Goal: Task Accomplishment & Management: Complete application form

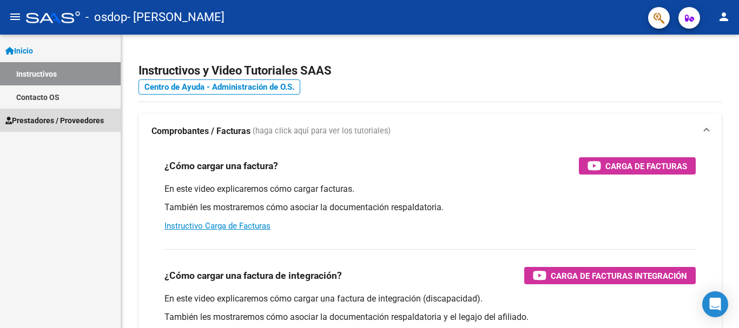
click at [72, 121] on span "Prestadores / Proveedores" at bounding box center [54, 121] width 98 height 12
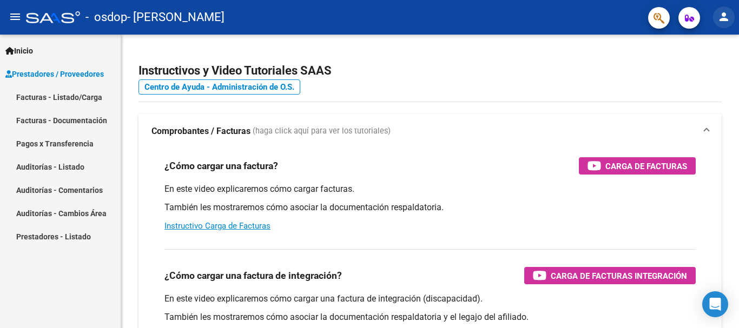
click at [730, 21] on mat-icon "person" at bounding box center [723, 16] width 13 height 13
click at [716, 44] on button "person Mi Perfil" at bounding box center [702, 45] width 66 height 26
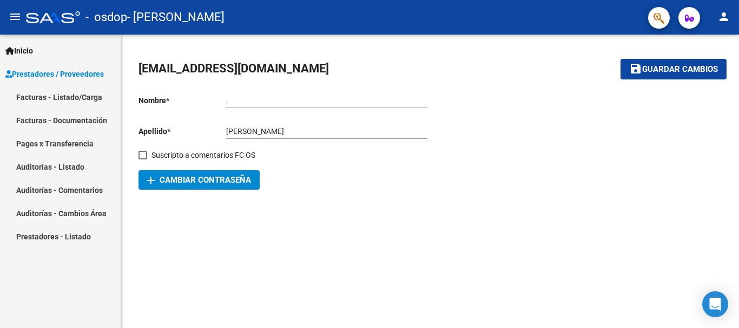
click at [72, 93] on link "Facturas - Listado/Carga" at bounding box center [60, 96] width 121 height 23
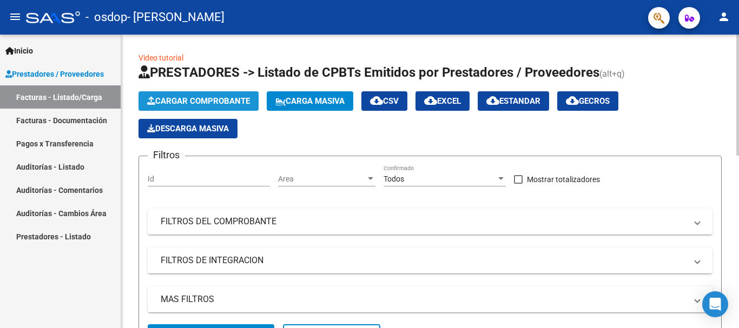
click at [199, 98] on span "Cargar Comprobante" at bounding box center [198, 101] width 103 height 10
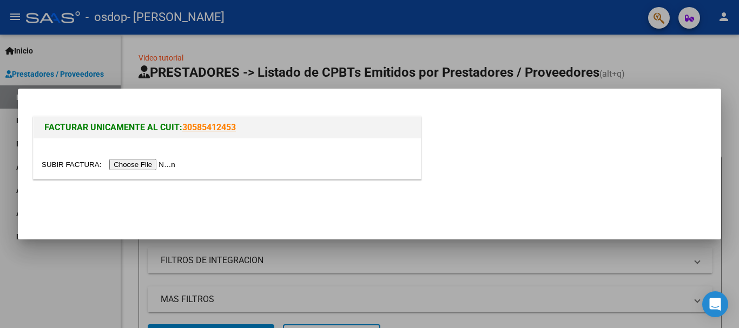
click at [156, 163] on input "file" at bounding box center [110, 164] width 137 height 11
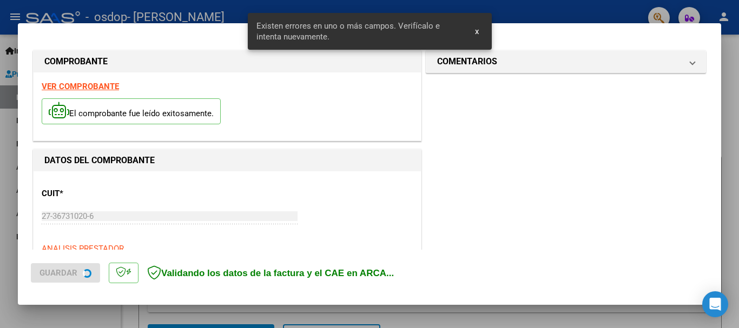
scroll to position [270, 0]
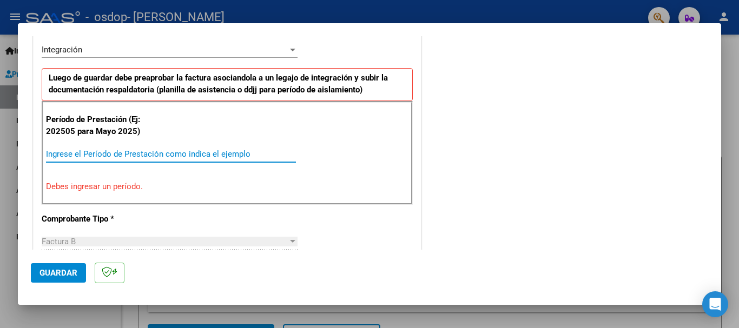
click at [172, 153] on input "Ingrese el Período de Prestación como indica el ejemplo" at bounding box center [171, 154] width 250 height 10
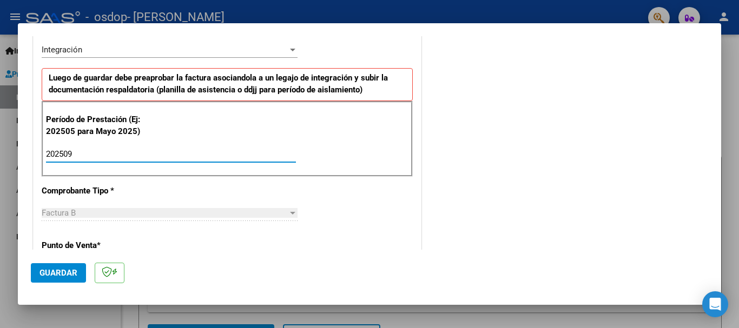
type input "202509"
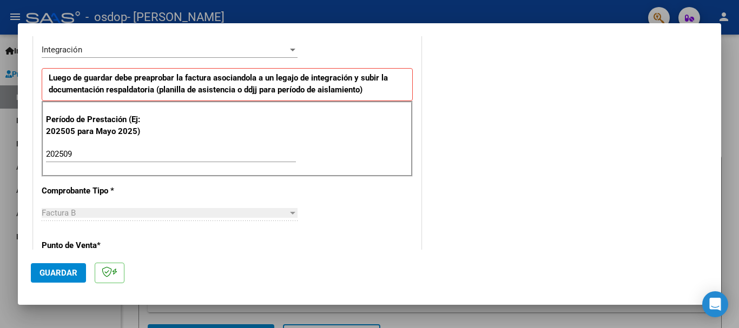
click at [204, 183] on div "CUIT * 27-36731020-6 Ingresar CUIT ANALISIS PRESTADOR [PERSON_NAME] [GEOGRAPHIC…" at bounding box center [227, 309] width 387 height 814
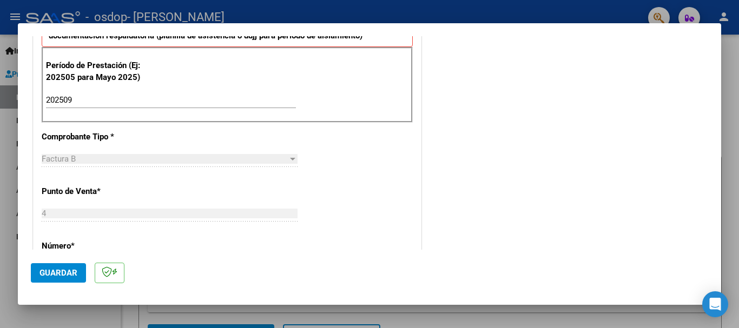
click at [168, 159] on div "Factura B" at bounding box center [165, 159] width 246 height 10
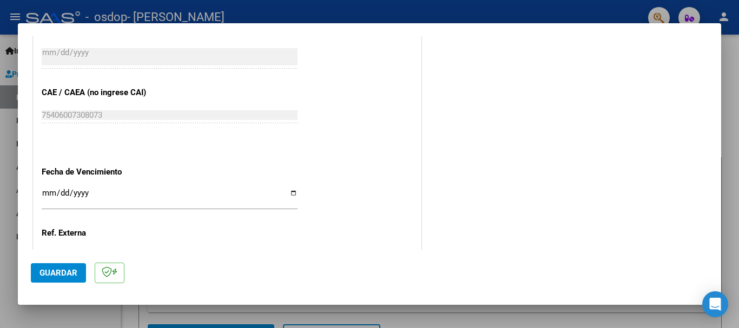
scroll to position [703, 0]
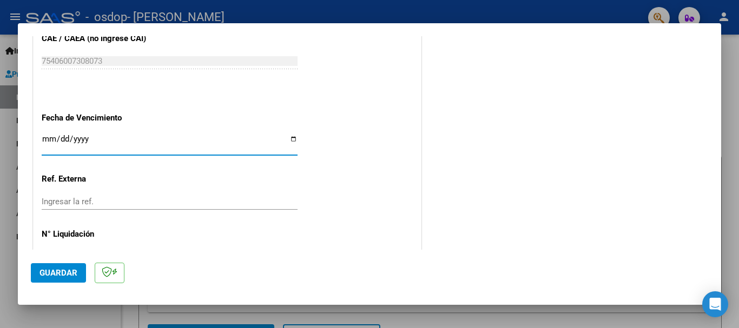
click at [289, 141] on input "Ingresar la fecha" at bounding box center [170, 143] width 256 height 17
type input "[DATE]"
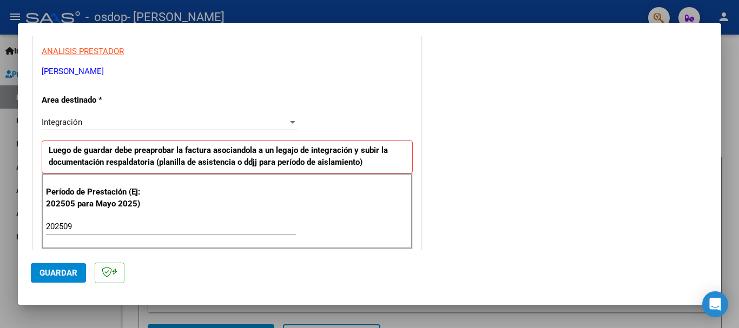
scroll to position [252, 0]
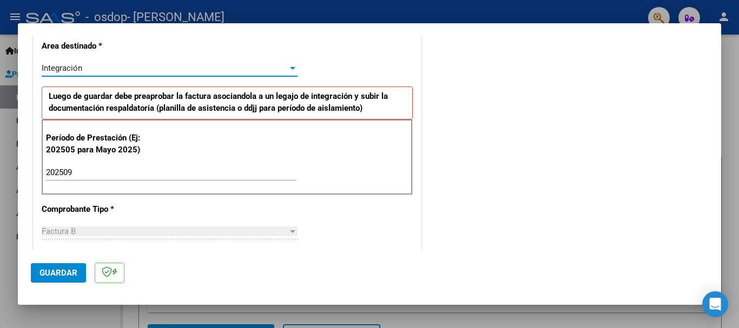
click at [290, 68] on div at bounding box center [292, 68] width 5 height 3
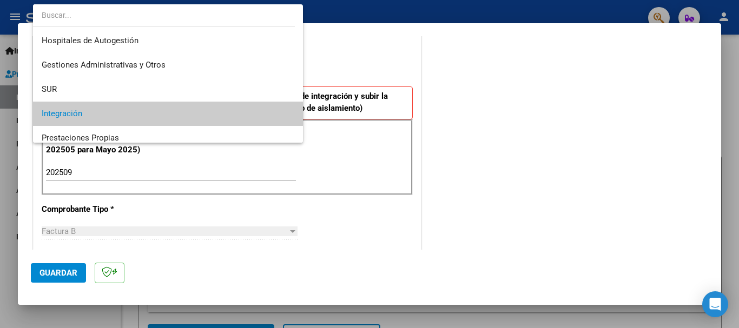
scroll to position [46, 0]
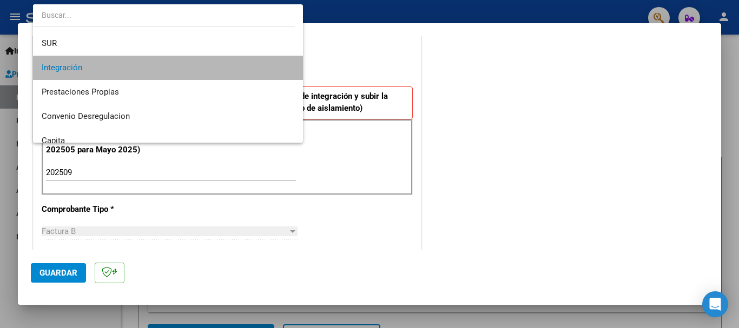
click at [266, 64] on span "Integración" at bounding box center [168, 68] width 253 height 24
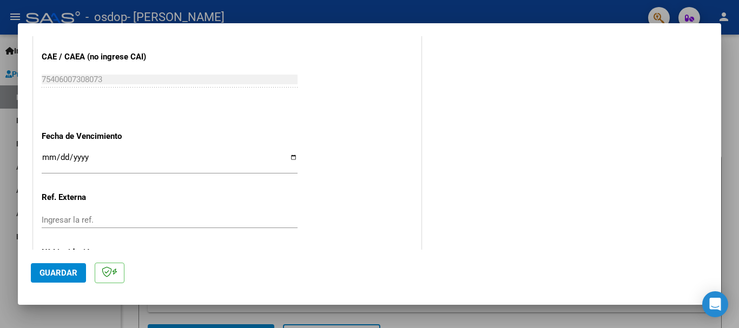
scroll to position [739, 0]
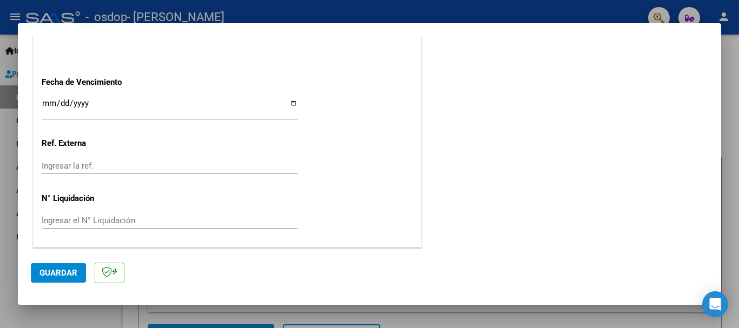
click at [69, 278] on span "Guardar" at bounding box center [58, 273] width 38 height 10
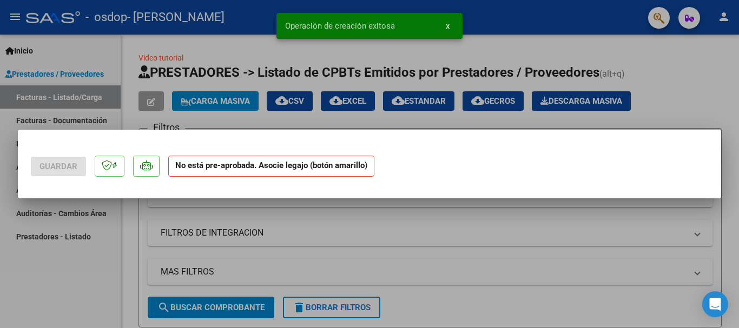
scroll to position [0, 0]
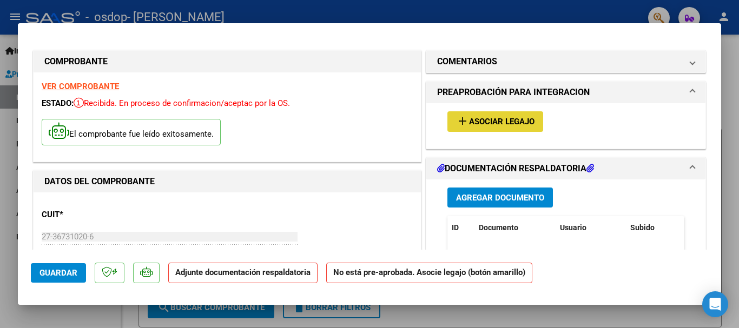
click at [469, 122] on span "Asociar Legajo" at bounding box center [501, 122] width 65 height 10
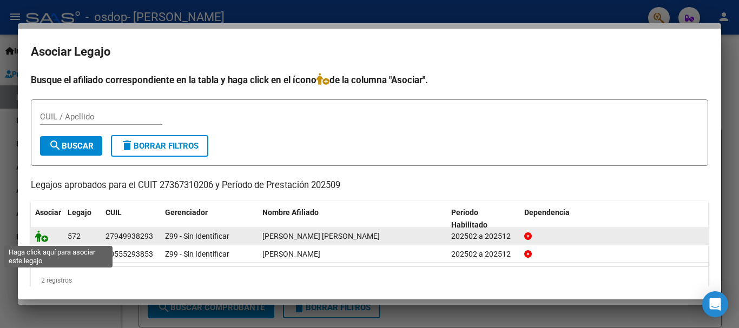
click at [39, 237] on icon at bounding box center [41, 237] width 13 height 12
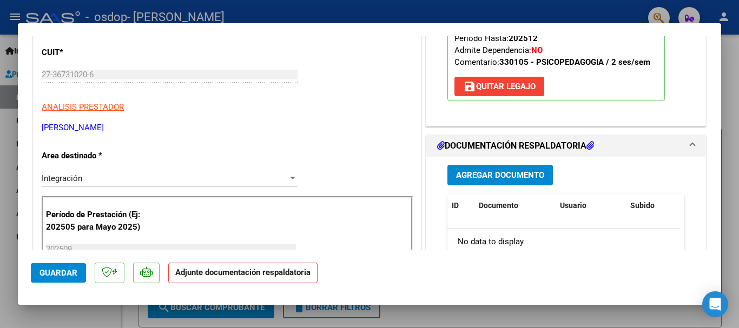
scroll to position [216, 0]
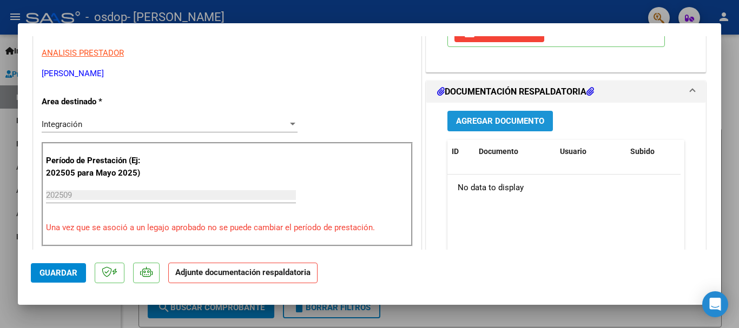
click at [460, 121] on span "Agregar Documento" at bounding box center [500, 122] width 88 height 10
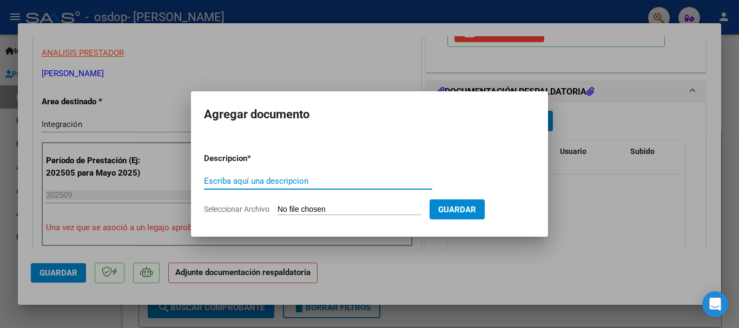
click at [251, 178] on input "Escriba aquí una descripcion" at bounding box center [318, 181] width 228 height 10
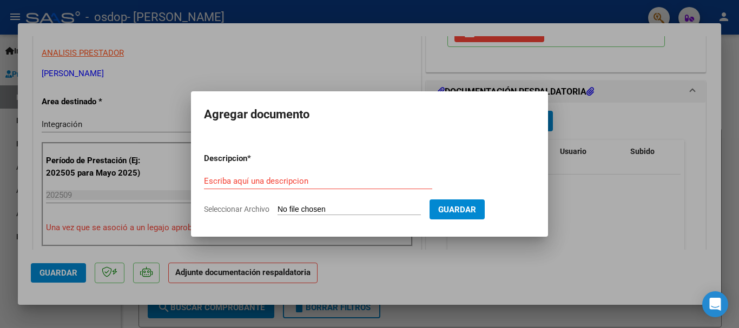
click at [302, 208] on input "Seleccionar Archivo" at bounding box center [349, 210] width 143 height 10
type input "C:\fakepath\27367310206_006_00004_00000472.pdf"
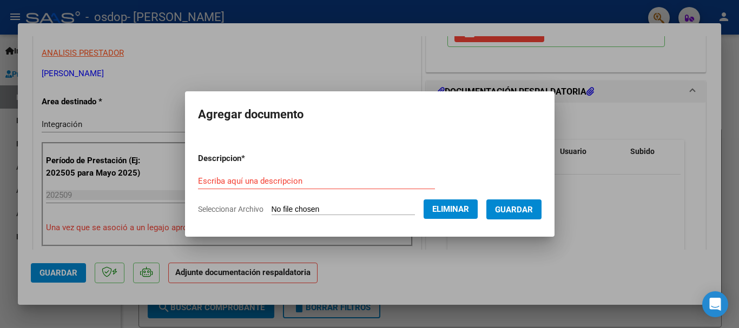
click at [516, 210] on span "Guardar" at bounding box center [514, 210] width 38 height 10
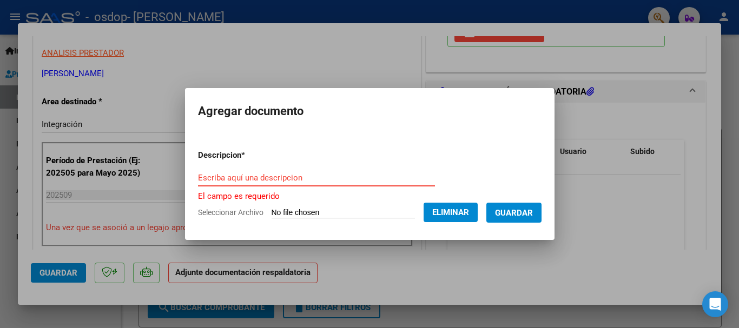
click at [306, 177] on input "Escriba aquí una descripcion" at bounding box center [316, 178] width 237 height 10
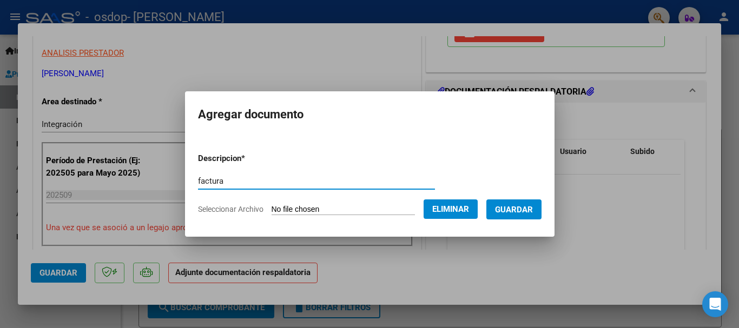
type input "factura"
click at [522, 210] on span "Guardar" at bounding box center [514, 210] width 38 height 10
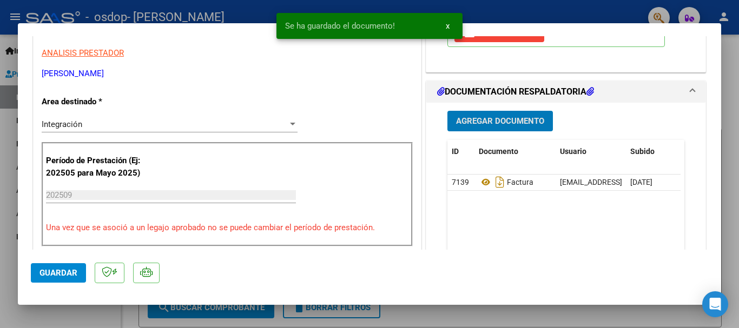
click at [493, 120] on span "Agregar Documento" at bounding box center [500, 122] width 88 height 10
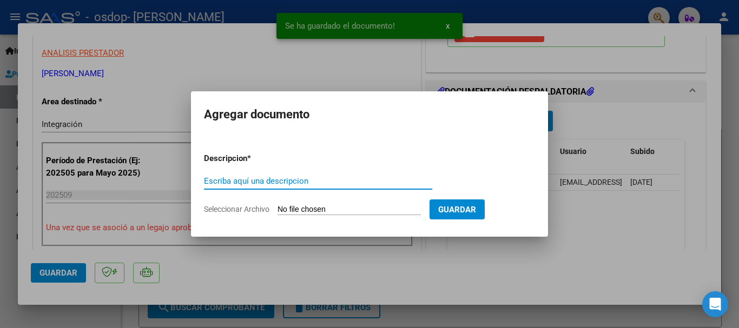
click at [317, 184] on input "Escriba aquí una descripcion" at bounding box center [318, 181] width 228 height 10
click at [292, 183] on input "Escriba aquí una descripcion" at bounding box center [318, 181] width 228 height 10
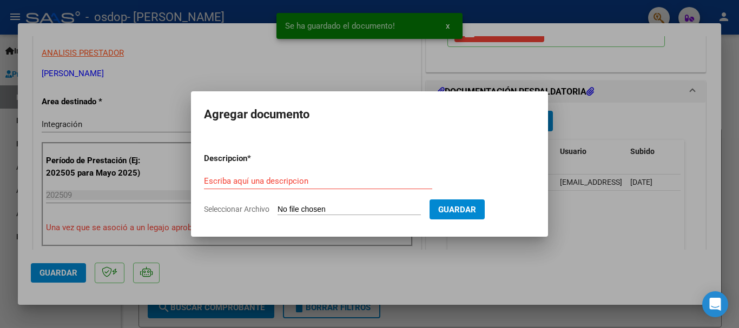
click at [312, 206] on input "Seleccionar Archivo" at bounding box center [349, 210] width 143 height 10
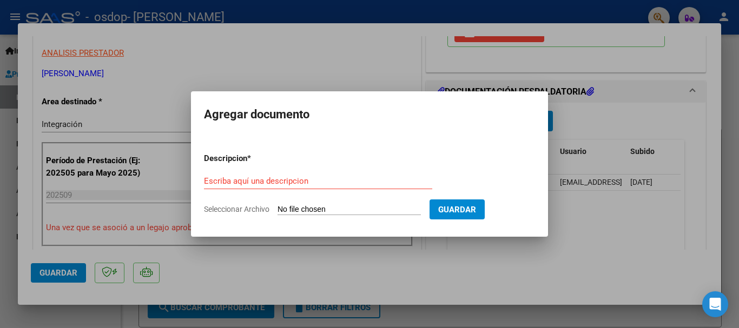
type input "C:\fakepath\asistencia x9 .pdf"
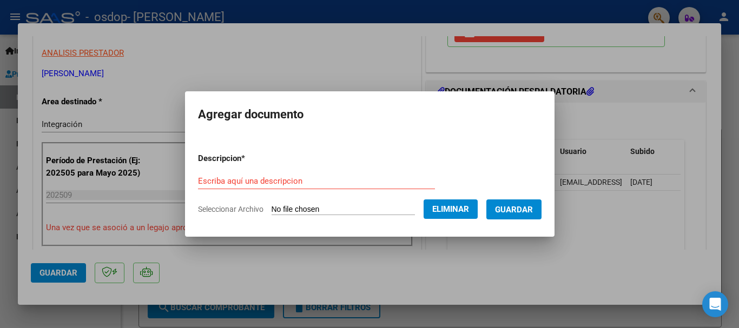
click at [254, 185] on input "Escriba aquí una descripcion" at bounding box center [316, 181] width 237 height 10
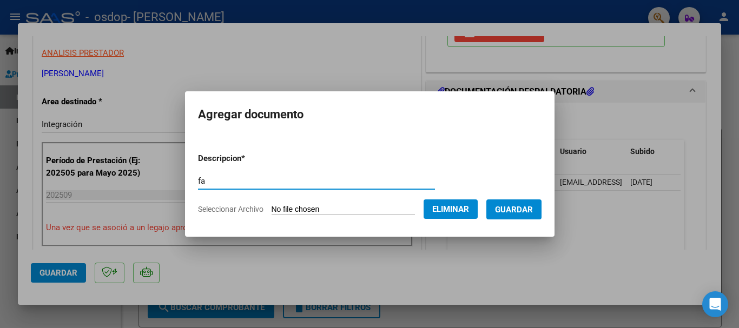
type input "f"
click at [233, 180] on input "asistencia yddjjj" at bounding box center [316, 181] width 237 height 10
type input "asistencia y ddjjj"
click at [502, 207] on button "Guardar" at bounding box center [513, 210] width 55 height 20
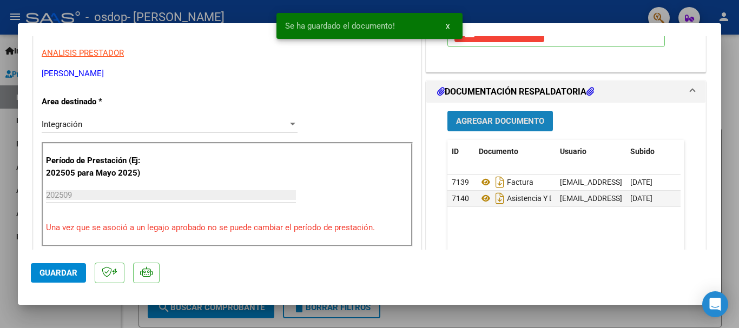
click at [487, 121] on span "Agregar Documento" at bounding box center [500, 122] width 88 height 10
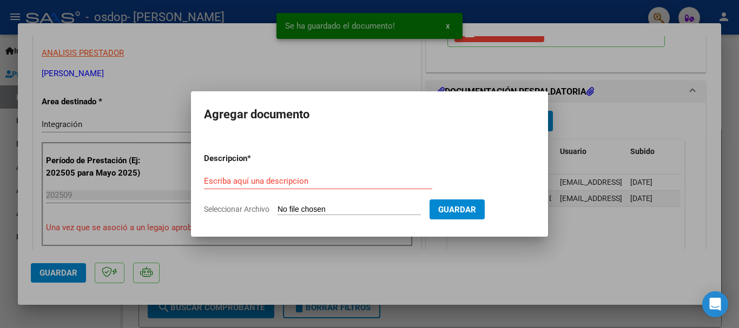
click at [332, 210] on input "Seleccionar Archivo" at bounding box center [349, 210] width 143 height 10
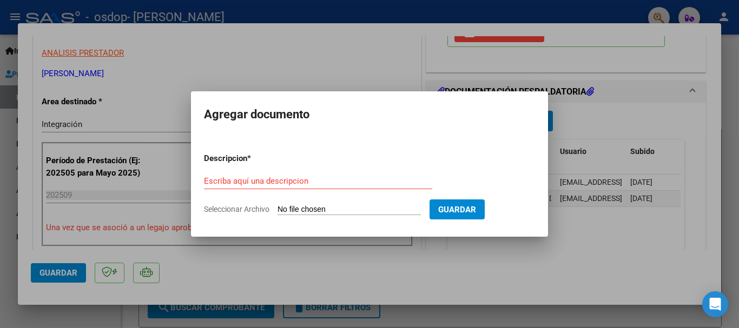
type input "C:\fakepath\AUTORIZACION 2025 [PERSON_NAME].pdf"
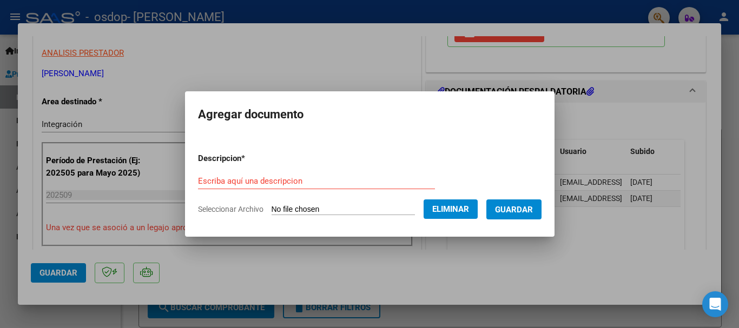
click at [229, 183] on input "Escriba aquí una descripcion" at bounding box center [316, 181] width 237 height 10
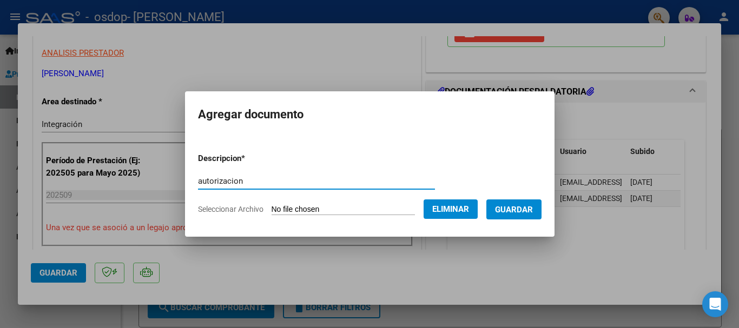
type input "autorizacion"
click at [510, 212] on span "Guardar" at bounding box center [514, 210] width 38 height 10
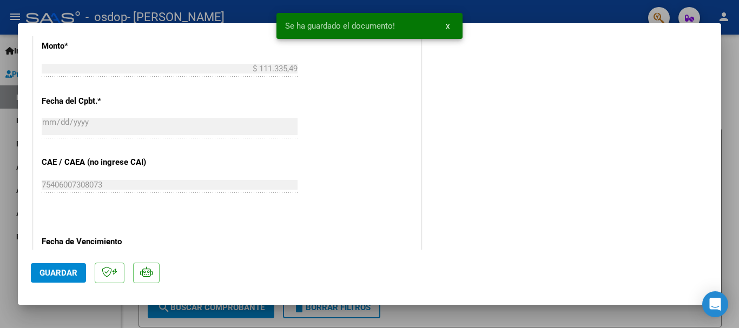
scroll to position [755, 0]
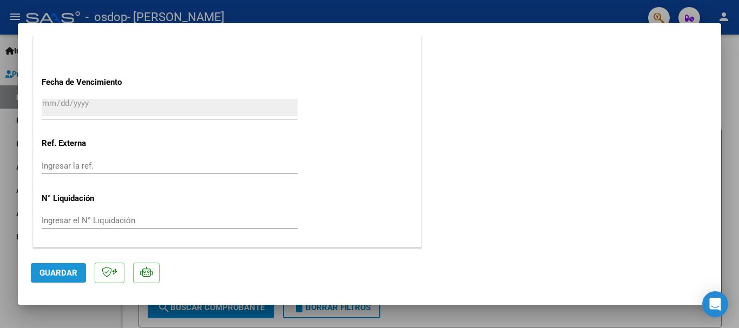
click at [64, 273] on span "Guardar" at bounding box center [58, 273] width 38 height 10
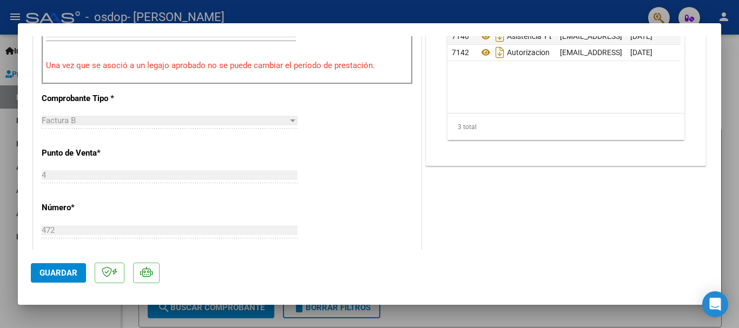
scroll to position [541, 0]
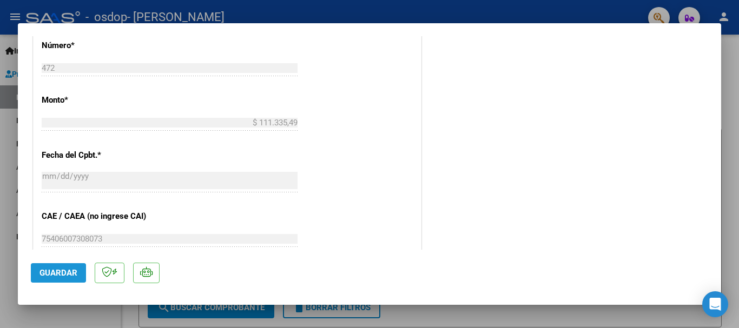
click at [77, 273] on button "Guardar" at bounding box center [58, 273] width 55 height 19
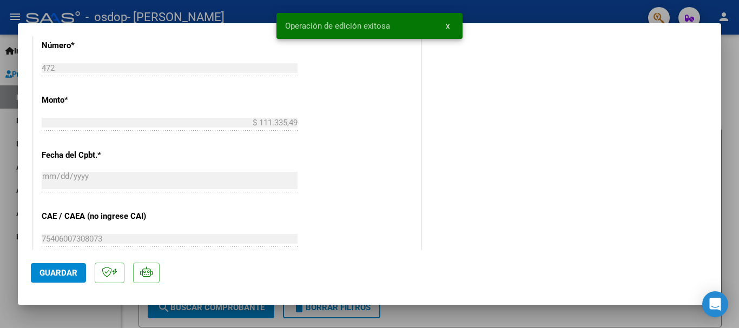
scroll to position [755, 0]
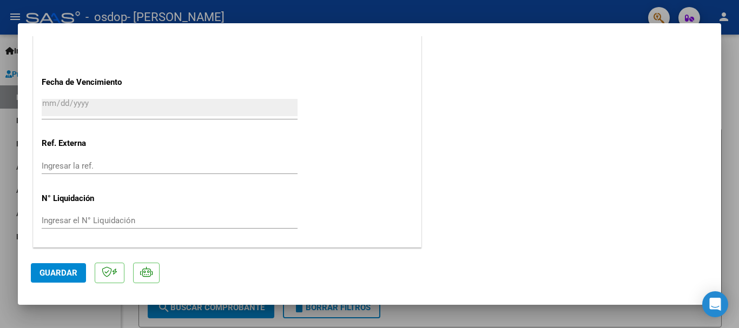
click at [730, 261] on div at bounding box center [369, 164] width 739 height 328
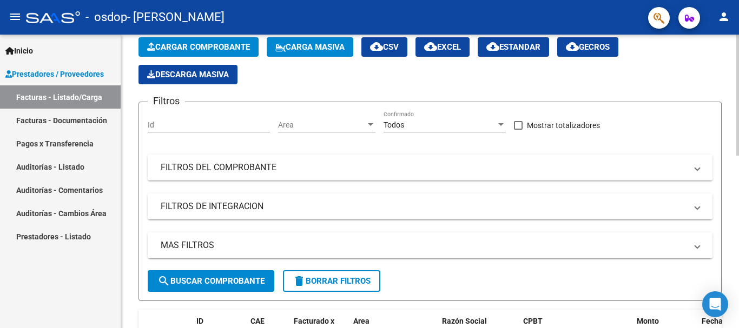
scroll to position [0, 0]
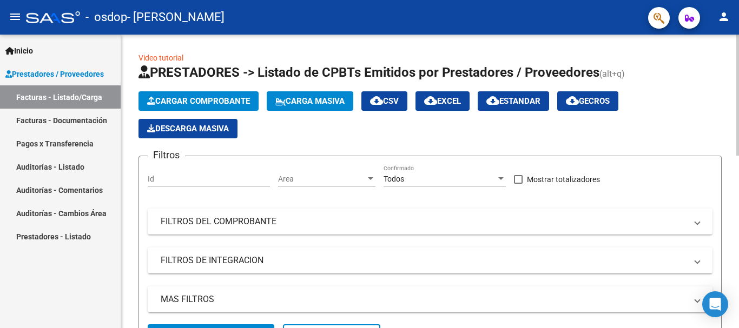
click at [185, 100] on span "Cargar Comprobante" at bounding box center [198, 101] width 103 height 10
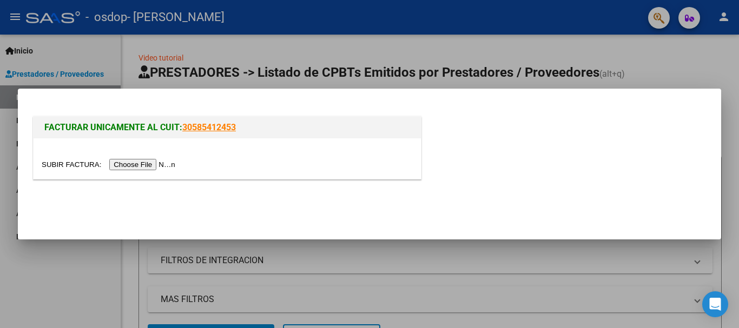
click at [144, 164] on input "file" at bounding box center [110, 164] width 137 height 11
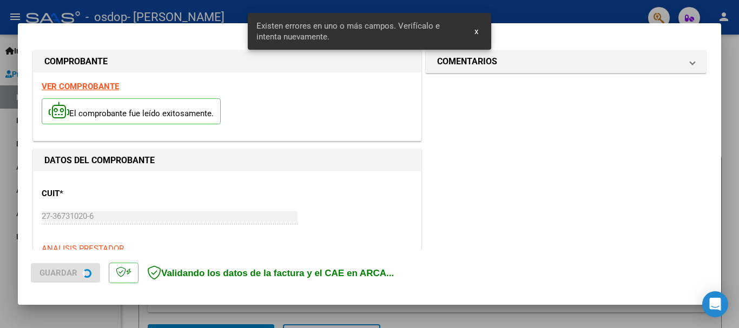
scroll to position [270, 0]
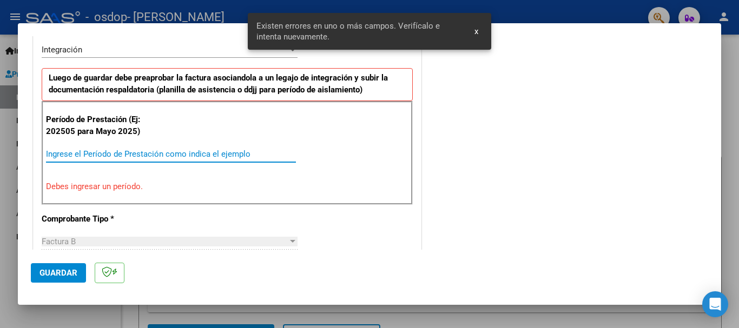
click at [145, 150] on input "Ingrese el Período de Prestación como indica el ejemplo" at bounding box center [171, 154] width 250 height 10
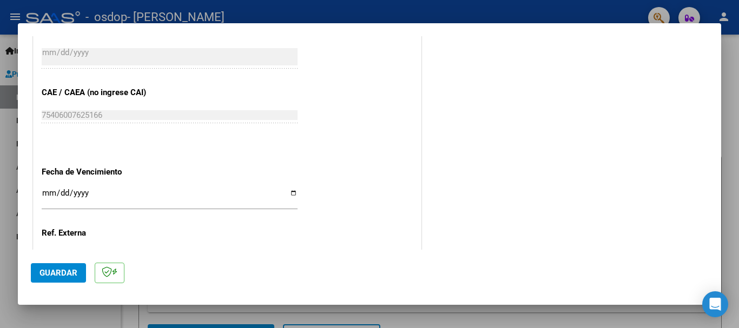
scroll to position [703, 0]
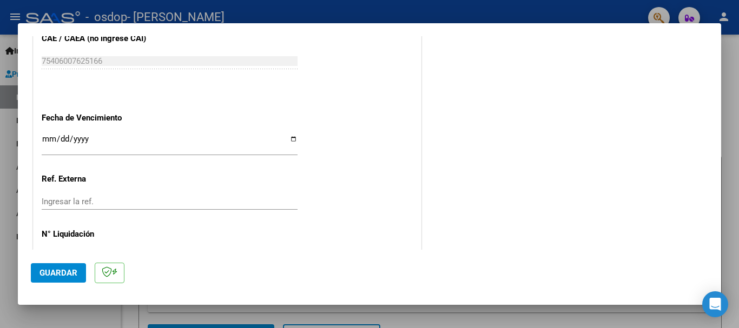
type input "202509"
click at [289, 143] on input "Ingresar la fecha" at bounding box center [170, 143] width 256 height 17
type input "[DATE]"
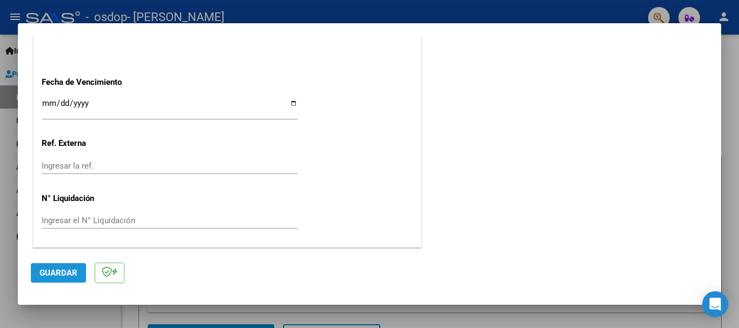
click at [74, 272] on span "Guardar" at bounding box center [58, 273] width 38 height 10
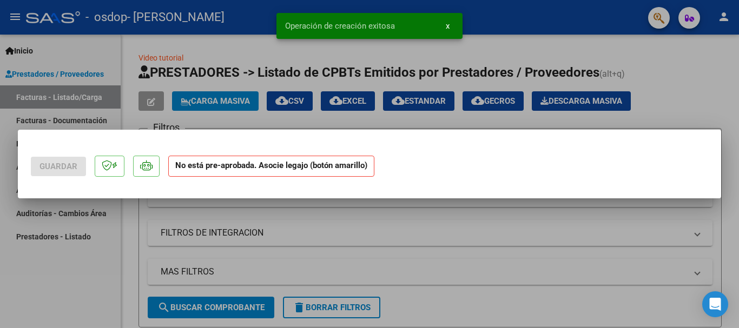
scroll to position [0, 0]
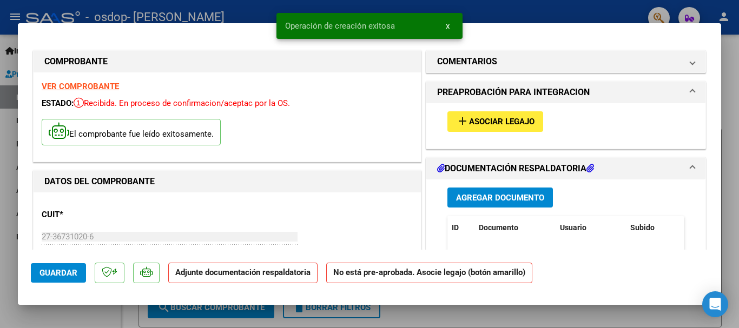
click at [512, 121] on span "Asociar Legajo" at bounding box center [501, 122] width 65 height 10
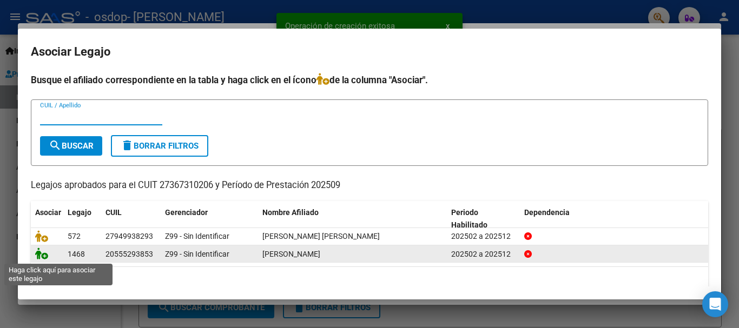
click at [44, 256] on icon at bounding box center [41, 254] width 13 height 12
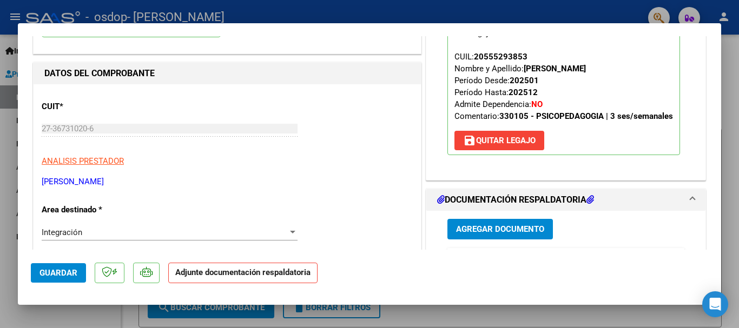
scroll to position [162, 0]
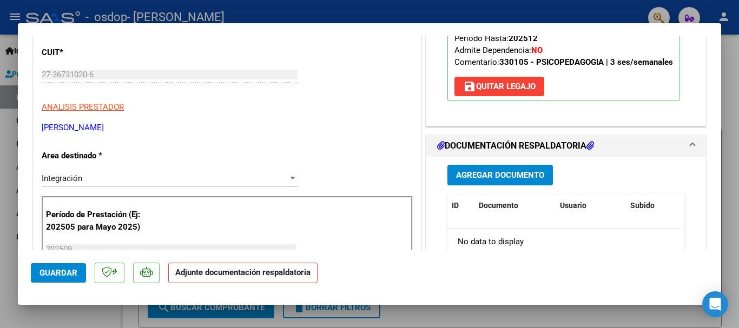
click at [492, 173] on span "Agregar Documento" at bounding box center [500, 176] width 88 height 10
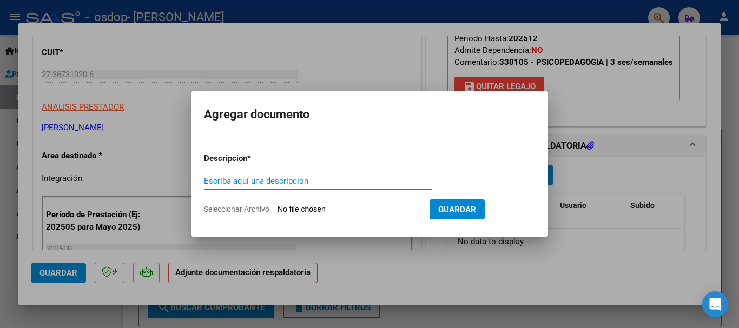
click at [280, 181] on input "Escriba aquí una descripcion" at bounding box center [318, 181] width 228 height 10
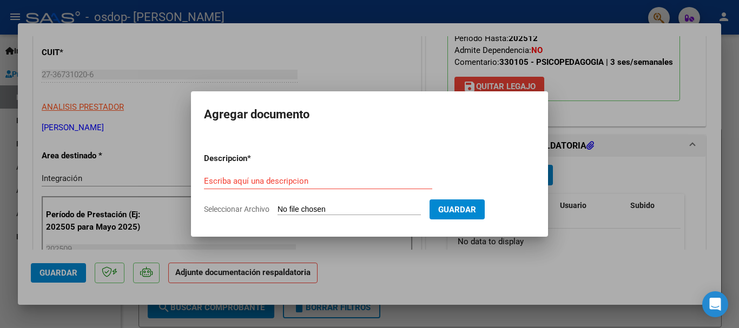
click at [346, 209] on input "Seleccionar Archivo" at bounding box center [349, 210] width 143 height 10
type input "C:\fakepath\27367310206_006_00004_00000473.pdf"
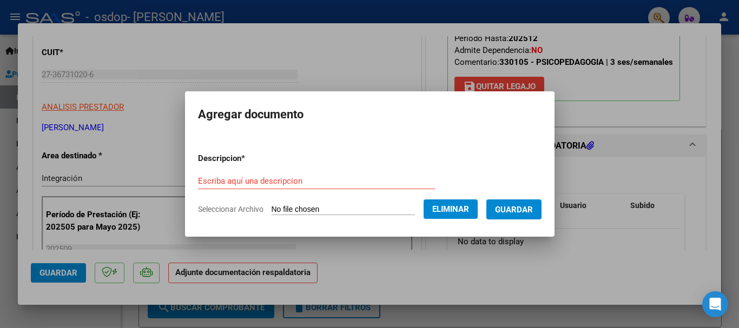
click at [264, 170] on form "Descripcion * Escriba aquí una descripcion Seleccionar Archivo Eliminar Guardar" at bounding box center [370, 183] width 344 height 79
click at [264, 177] on input "Escriba aquí una descripcion" at bounding box center [316, 181] width 237 height 10
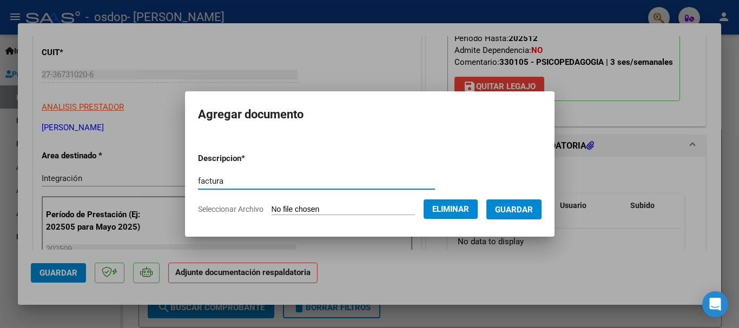
type input "factura"
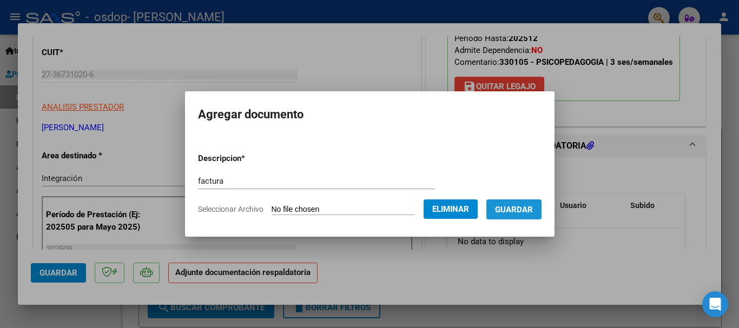
click at [522, 209] on span "Guardar" at bounding box center [514, 210] width 38 height 10
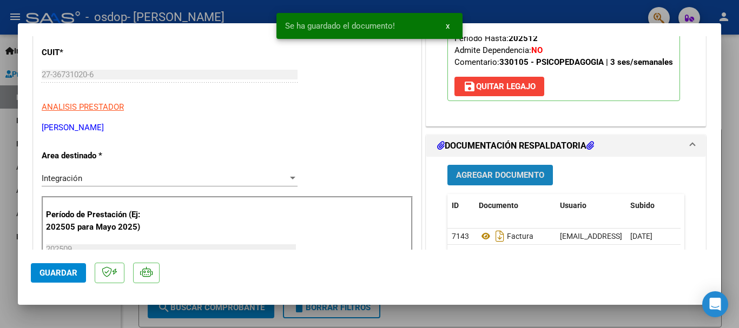
click at [501, 177] on span "Agregar Documento" at bounding box center [500, 176] width 88 height 10
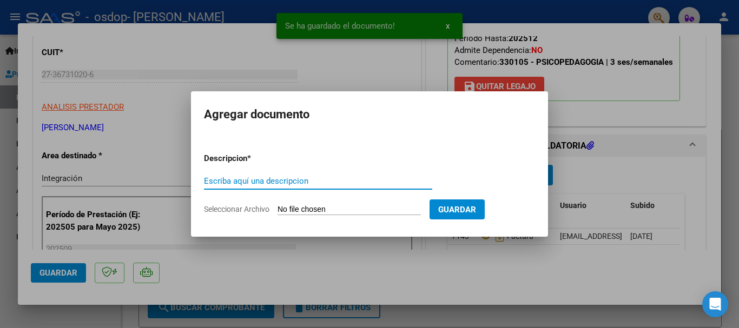
click at [300, 183] on input "Escriba aquí una descripcion" at bounding box center [318, 181] width 228 height 10
type input "p"
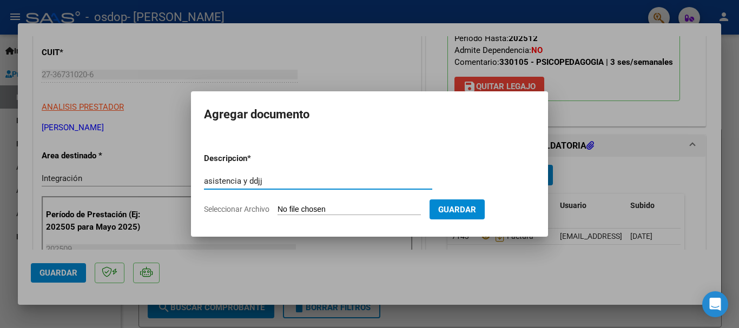
type input "asistencia y ddjj"
click at [358, 208] on input "Seleccionar Archivo" at bounding box center [349, 210] width 143 height 10
type input "C:\fakepath\asistencia x14 .pdf"
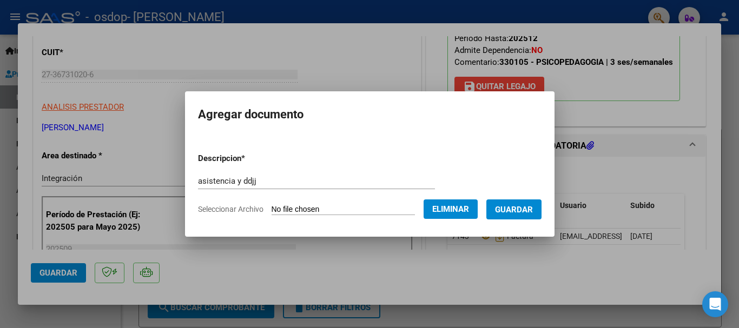
click at [503, 210] on button "Guardar" at bounding box center [513, 210] width 55 height 20
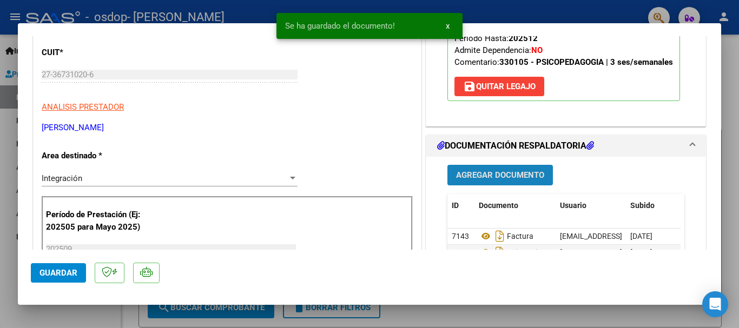
click at [468, 174] on span "Agregar Documento" at bounding box center [500, 176] width 88 height 10
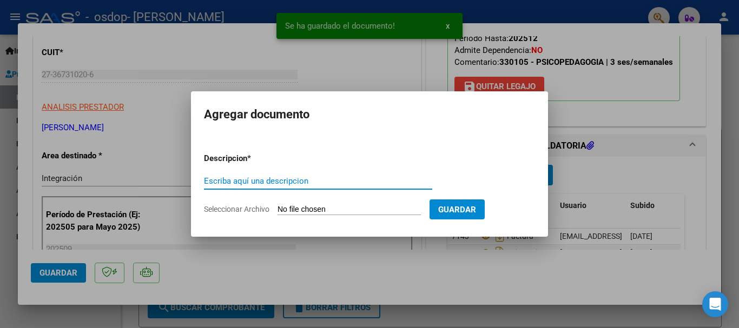
click at [298, 183] on input "Escriba aquí una descripcion" at bounding box center [318, 181] width 228 height 10
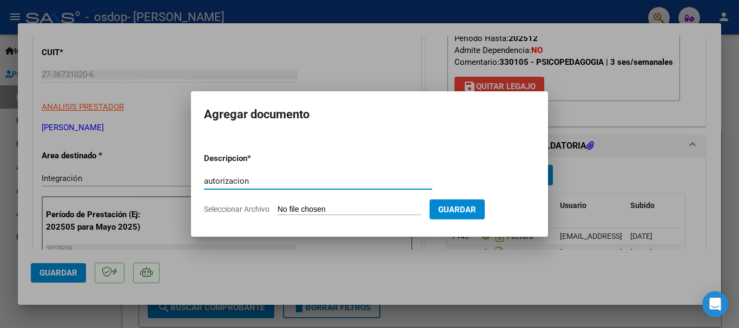
type input "autorizacion"
click at [321, 207] on input "Seleccionar Archivo" at bounding box center [349, 210] width 143 height 10
type input "C:\fakepath\autorizacion 2025 nino febrero a [DATE].pdf"
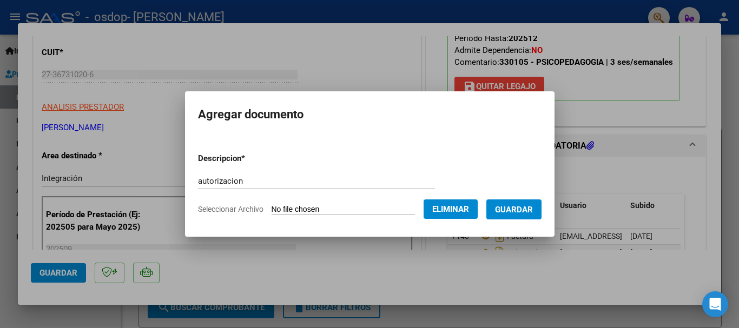
click at [511, 207] on span "Guardar" at bounding box center [514, 210] width 38 height 10
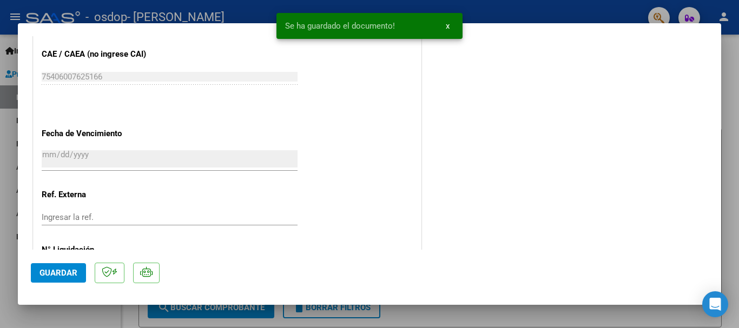
scroll to position [755, 0]
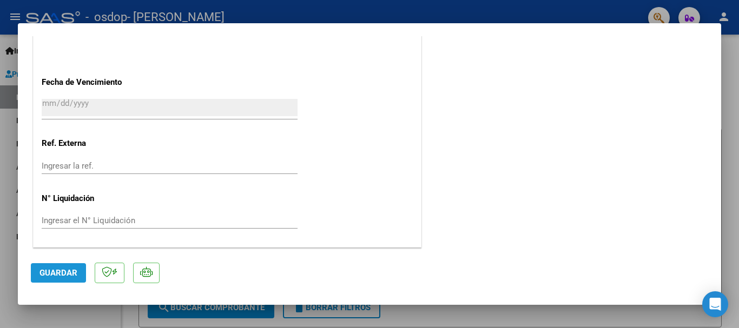
click at [64, 274] on span "Guardar" at bounding box center [58, 273] width 38 height 10
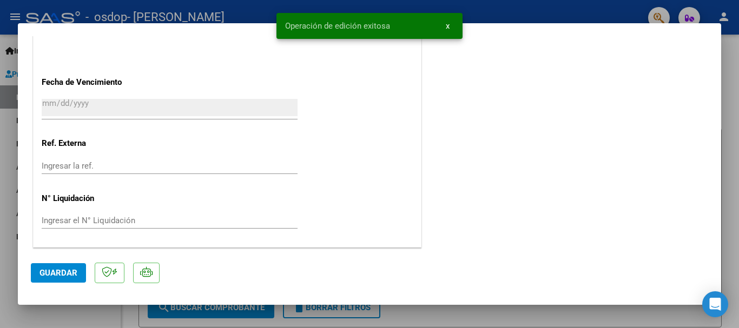
click at [73, 272] on span "Guardar" at bounding box center [58, 273] width 38 height 10
click at [733, 179] on div at bounding box center [369, 164] width 739 height 328
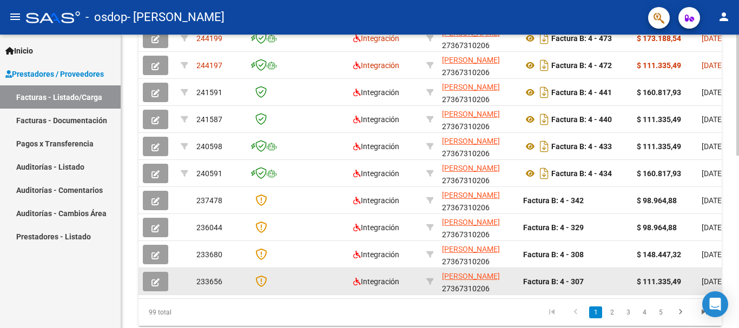
scroll to position [420, 0]
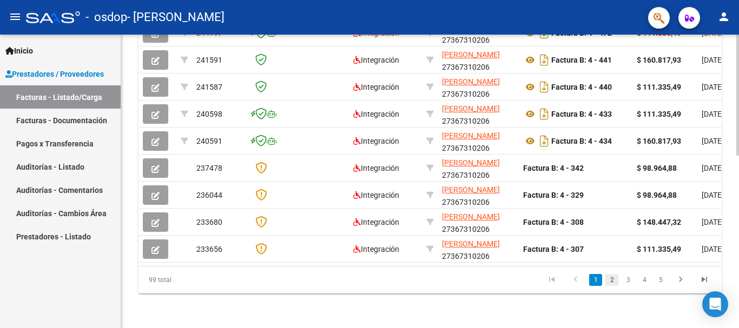
click at [610, 283] on link "2" at bounding box center [611, 280] width 13 height 12
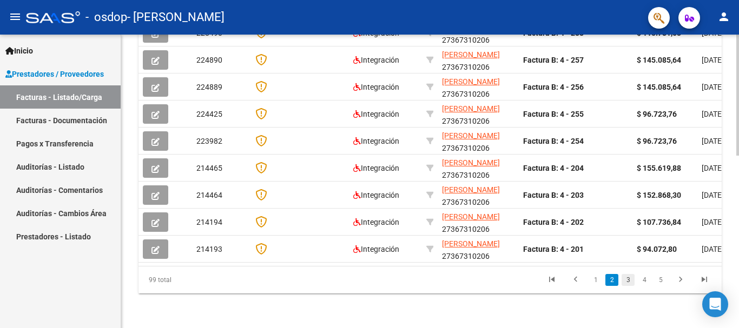
click at [628, 282] on link "3" at bounding box center [628, 280] width 13 height 12
click at [612, 278] on link "2" at bounding box center [611, 280] width 13 height 12
click at [597, 278] on link "1" at bounding box center [595, 280] width 13 height 12
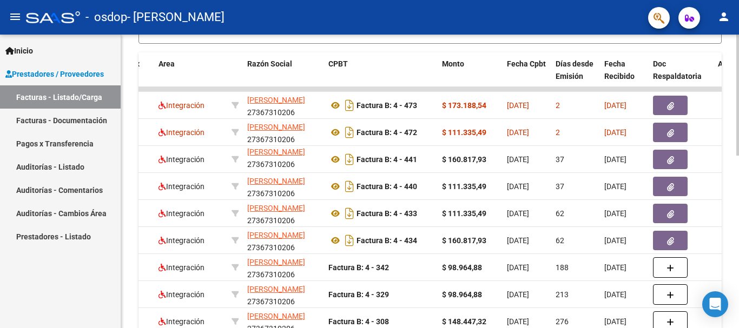
scroll to position [0, 0]
